Goal: Transaction & Acquisition: Obtain resource

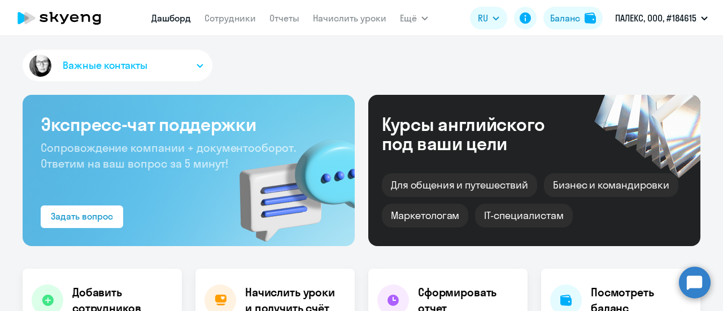
select select "30"
click at [215, 8] on nav "[PERSON_NAME] Отчеты Начислить уроки" at bounding box center [268, 18] width 235 height 23
click at [225, 21] on link "Сотрудники" at bounding box center [230, 17] width 51 height 11
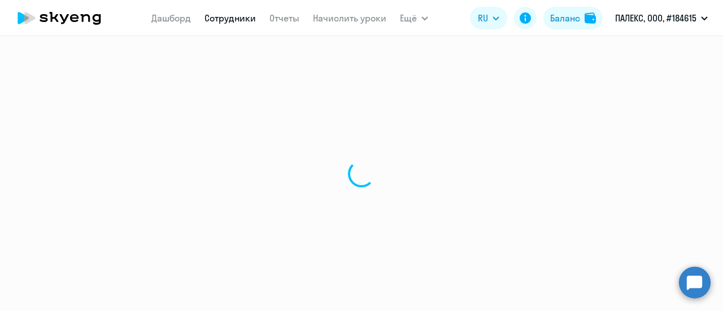
select select "30"
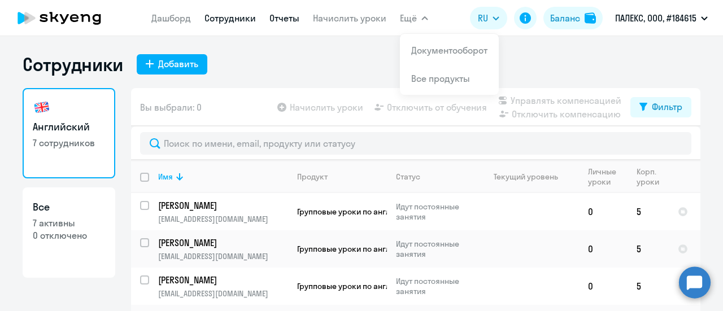
click at [277, 19] on link "Отчеты" at bounding box center [285, 17] width 30 height 11
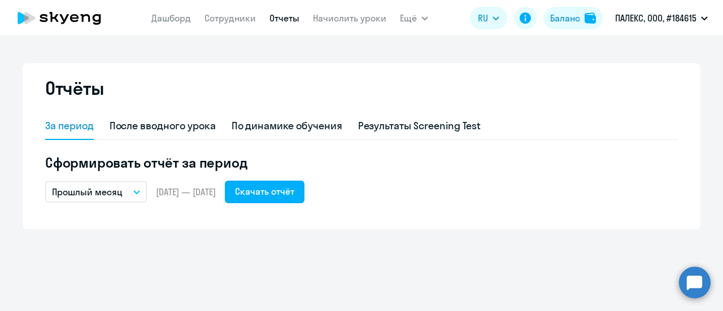
click at [115, 193] on p "Прошлый месяц" at bounding box center [87, 192] width 71 height 14
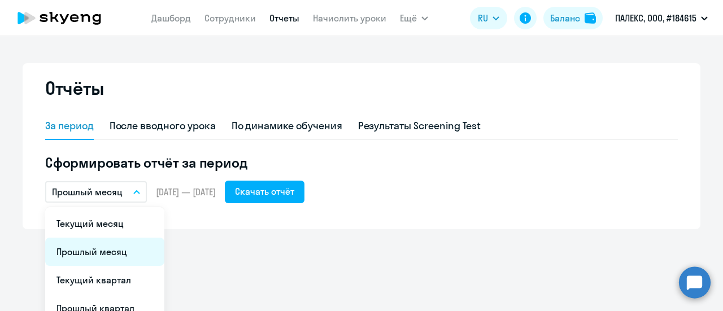
click at [112, 259] on li "Прошлый месяц" at bounding box center [104, 252] width 119 height 28
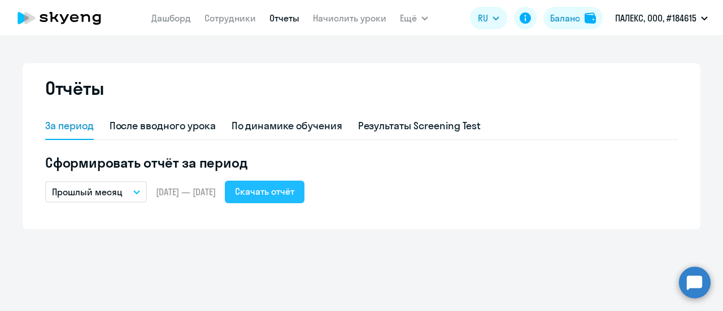
click at [305, 184] on button "Скачать отчёт" at bounding box center [265, 192] width 80 height 23
click at [227, 27] on nav "[PERSON_NAME] Отчеты Начислить уроки" at bounding box center [268, 18] width 235 height 23
click at [224, 18] on link "Сотрудники" at bounding box center [230, 17] width 51 height 11
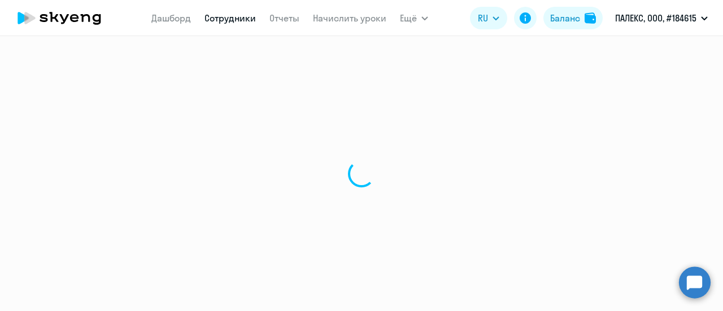
select select "30"
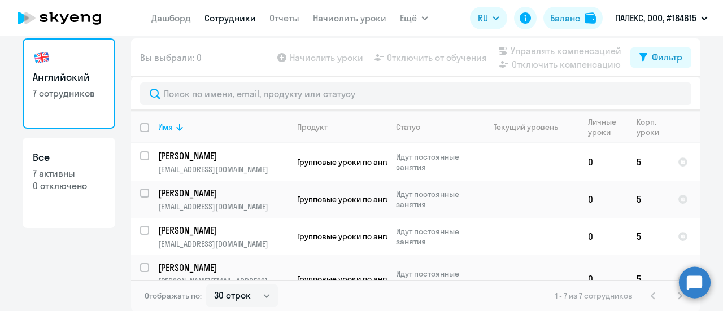
click at [80, 15] on icon at bounding box center [59, 18] width 99 height 28
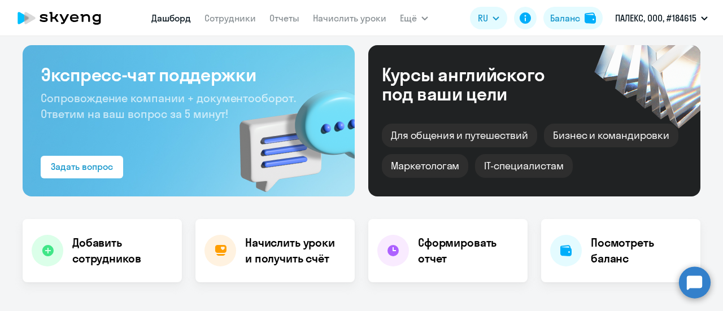
scroll to position [129, 0]
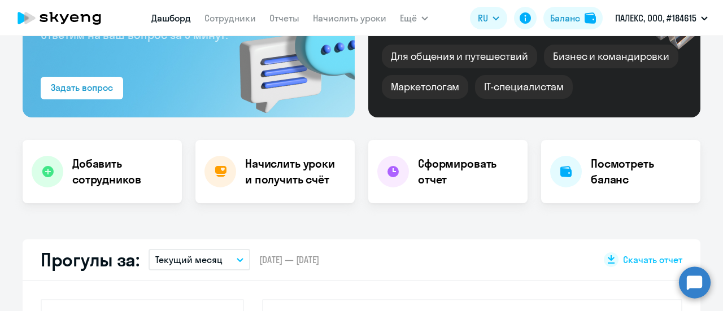
select select "30"
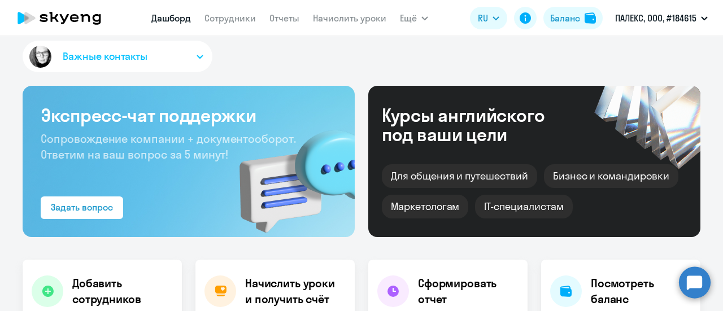
scroll to position [0, 0]
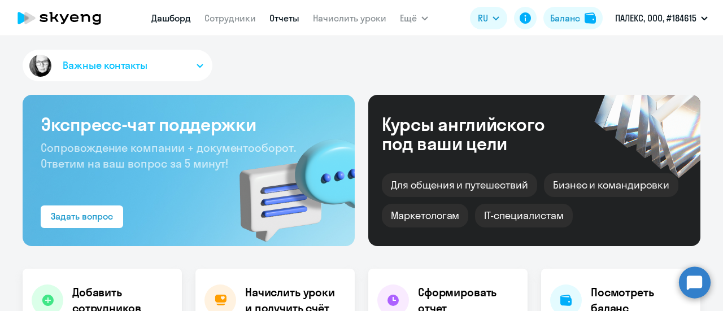
click at [297, 19] on link "Отчеты" at bounding box center [285, 17] width 30 height 11
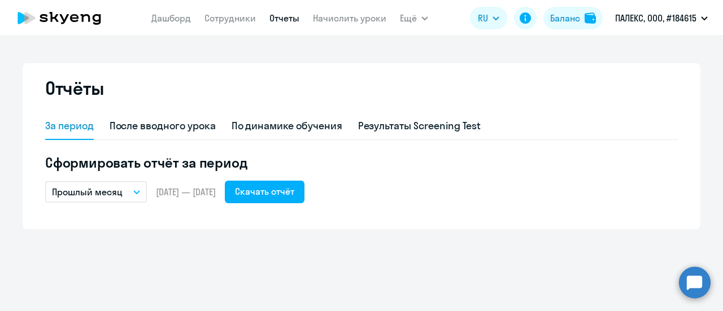
click at [224, 27] on nav "[PERSON_NAME] Отчеты Начислить уроки" at bounding box center [268, 18] width 235 height 23
click at [219, 18] on link "Сотрудники" at bounding box center [230, 17] width 51 height 11
select select "30"
